Goal: Task Accomplishment & Management: Use online tool/utility

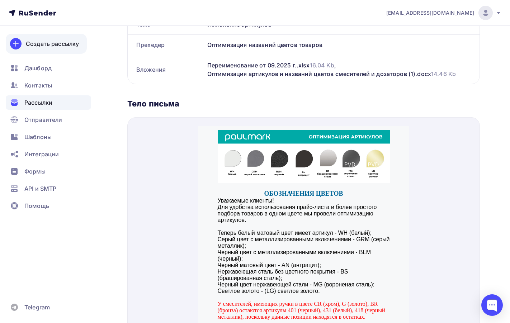
scroll to position [72, 0]
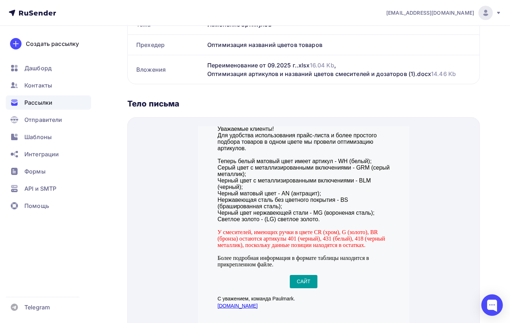
click at [36, 4] on nav "[EMAIL_ADDRESS][DOMAIN_NAME] Аккаунт Тарифы Выйти Создать рассылку [GEOGRAPHIC_…" at bounding box center [255, 13] width 510 height 26
click at [32, 14] on icon at bounding box center [32, 13] width 47 height 9
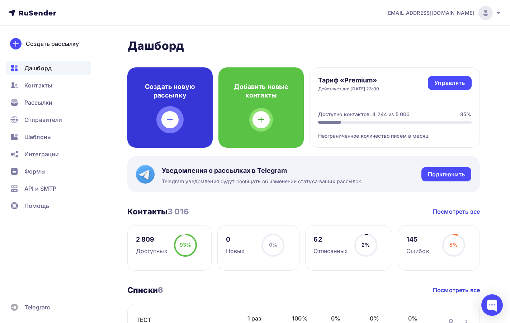
click at [173, 120] on icon at bounding box center [170, 120] width 5 height 0
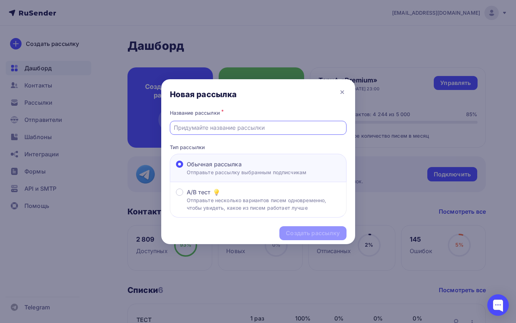
click at [198, 130] on input "text" at bounding box center [258, 127] width 168 height 9
type input "Остатки"
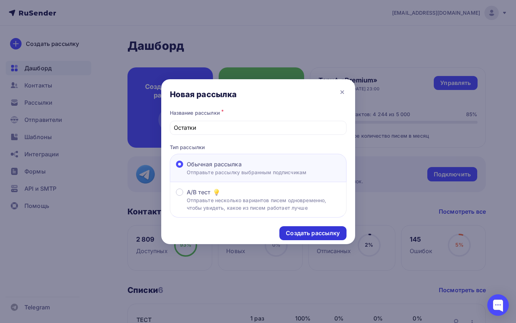
click at [323, 232] on div "Создать рассылку" at bounding box center [313, 233] width 54 height 8
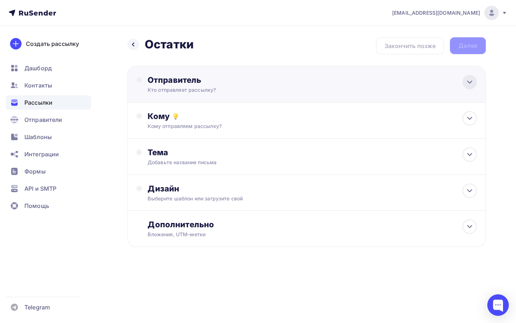
click at [471, 89] on div at bounding box center [469, 82] width 14 height 14
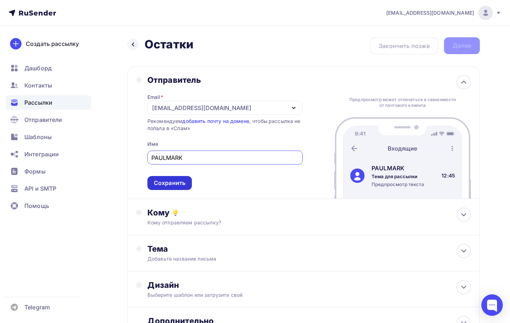
type input "PAULMARK"
click at [165, 184] on div "Сохранить" at bounding box center [170, 183] width 32 height 8
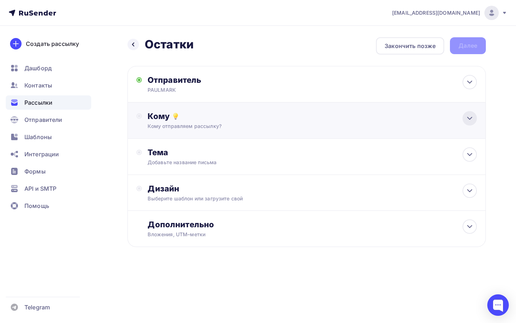
click at [471, 114] on icon at bounding box center [469, 118] width 9 height 9
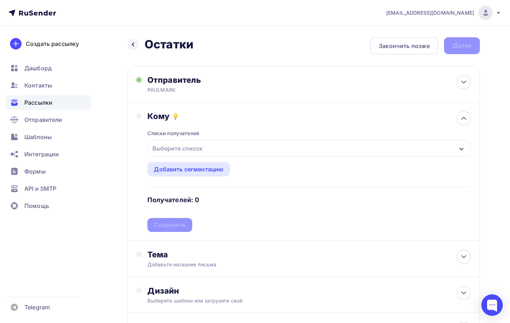
click at [463, 149] on icon "button" at bounding box center [462, 149] width 4 height 3
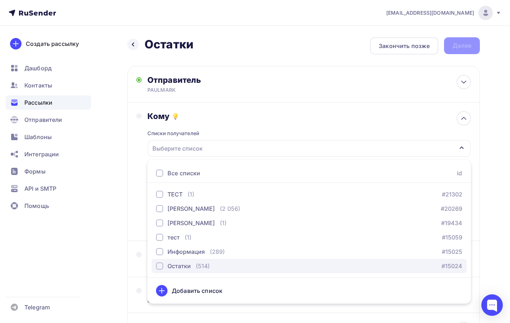
click at [158, 264] on div "button" at bounding box center [159, 266] width 7 height 7
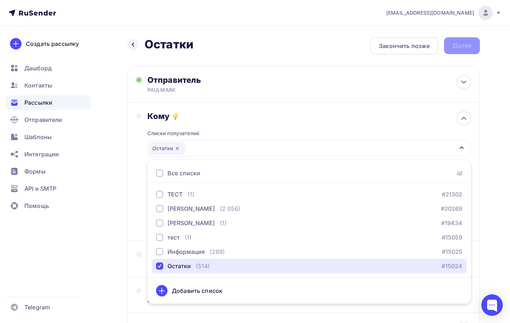
click at [241, 150] on div "Остатки" at bounding box center [309, 148] width 323 height 17
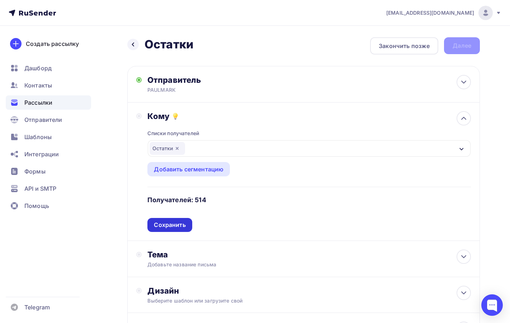
click at [165, 224] on div "Сохранить" at bounding box center [170, 225] width 32 height 8
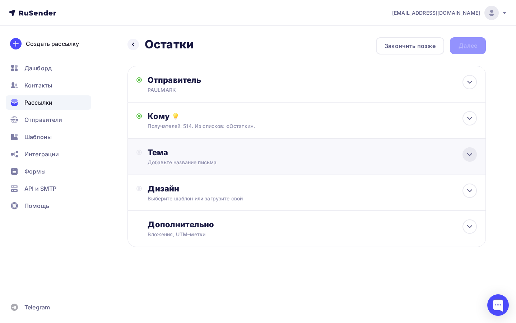
click at [472, 158] on icon at bounding box center [469, 154] width 9 height 9
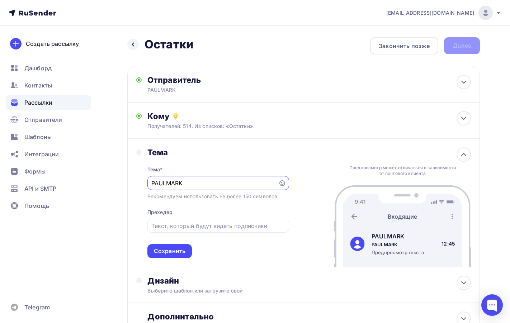
click at [149, 186] on div "PAULMARK" at bounding box center [218, 183] width 142 height 14
click at [151, 184] on div "PAULMARK" at bounding box center [218, 183] width 142 height 14
click at [203, 194] on div "Рекомендуем использовать не более 150 символов" at bounding box center [212, 196] width 130 height 7
click at [201, 184] on input "PAULMARK" at bounding box center [212, 183] width 123 height 9
click at [152, 183] on input "PAULMARK" at bounding box center [212, 183] width 123 height 9
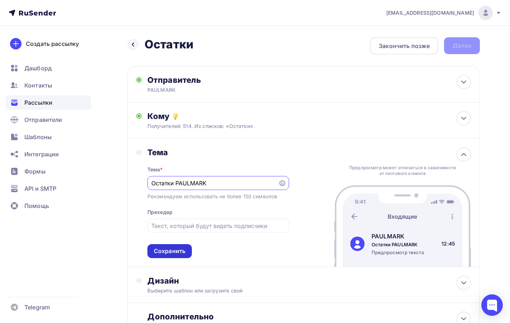
type input "Остатки PAULMARK"
click at [184, 251] on div "Сохранить" at bounding box center [170, 251] width 32 height 8
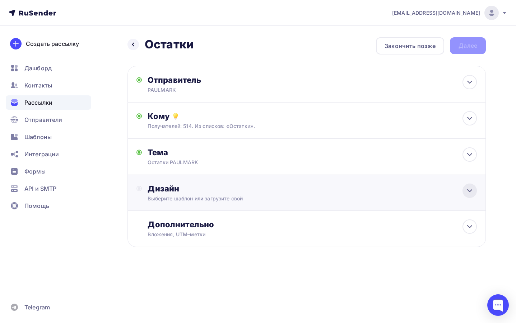
click at [473, 194] on icon at bounding box center [469, 191] width 9 height 9
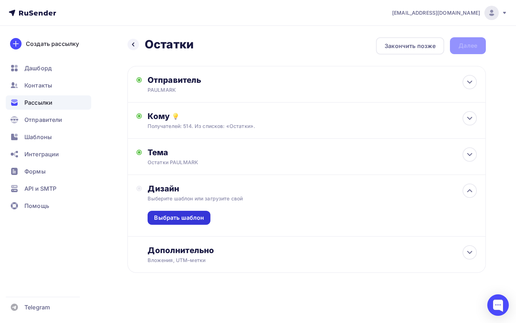
click at [164, 213] on div "Выбрать шаблон" at bounding box center [178, 218] width 63 height 14
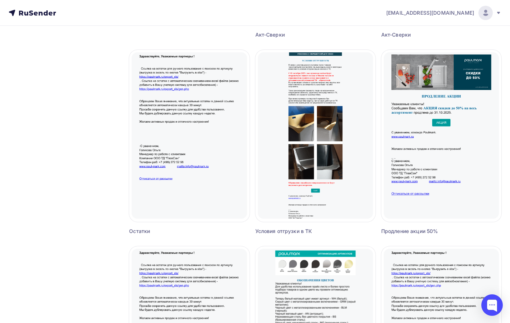
scroll to position [251, 0]
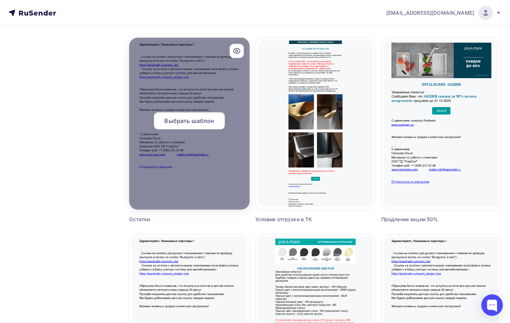
click at [183, 118] on span "Выбрать шаблон" at bounding box center [189, 121] width 50 height 9
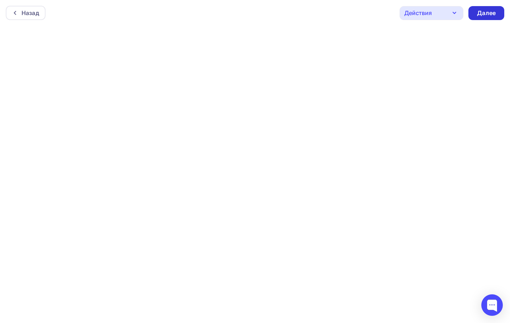
click at [499, 12] on div "Далее" at bounding box center [487, 13] width 36 height 14
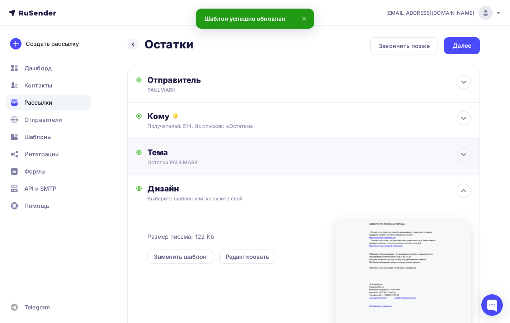
scroll to position [72, 0]
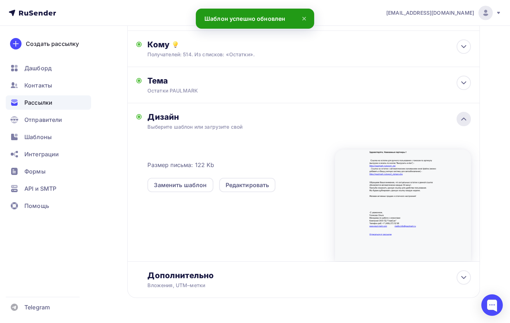
click at [461, 121] on icon at bounding box center [464, 119] width 9 height 9
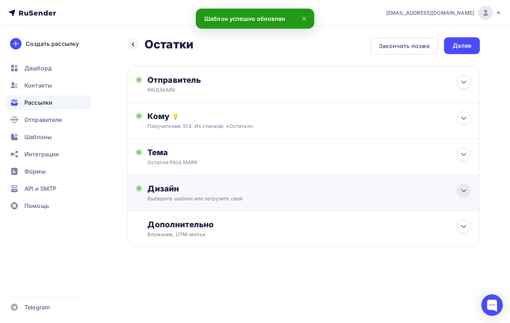
scroll to position [0, 0]
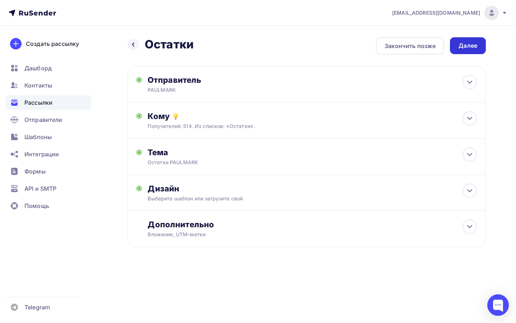
click at [466, 45] on div "Далее" at bounding box center [467, 46] width 19 height 8
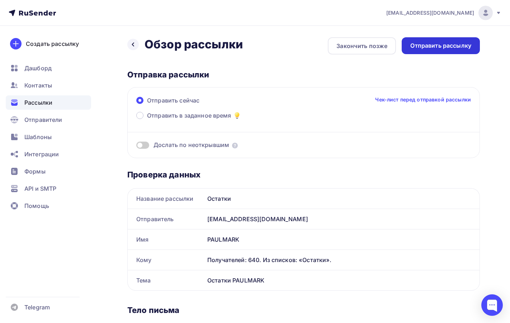
click at [454, 49] on div "Отправить рассылку" at bounding box center [441, 46] width 61 height 8
